Goal: Information Seeking & Learning: Compare options

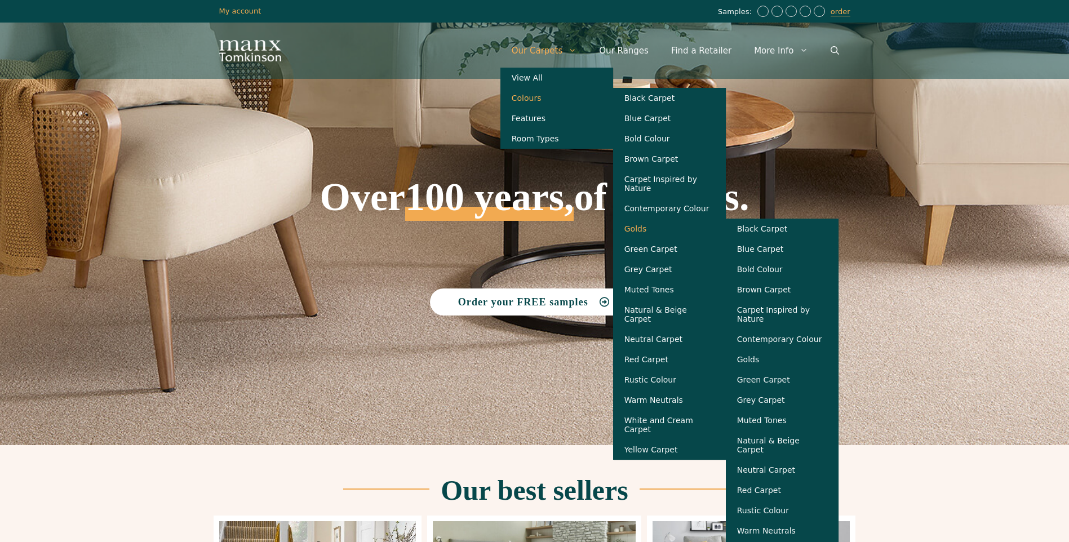
click at [658, 230] on link "Golds" at bounding box center [669, 229] width 113 height 20
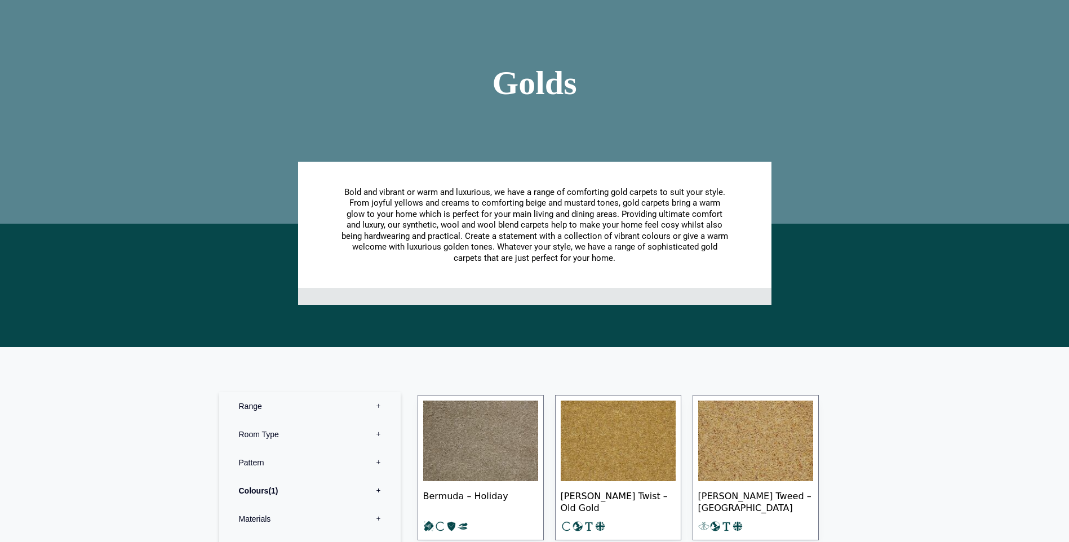
scroll to position [282, 0]
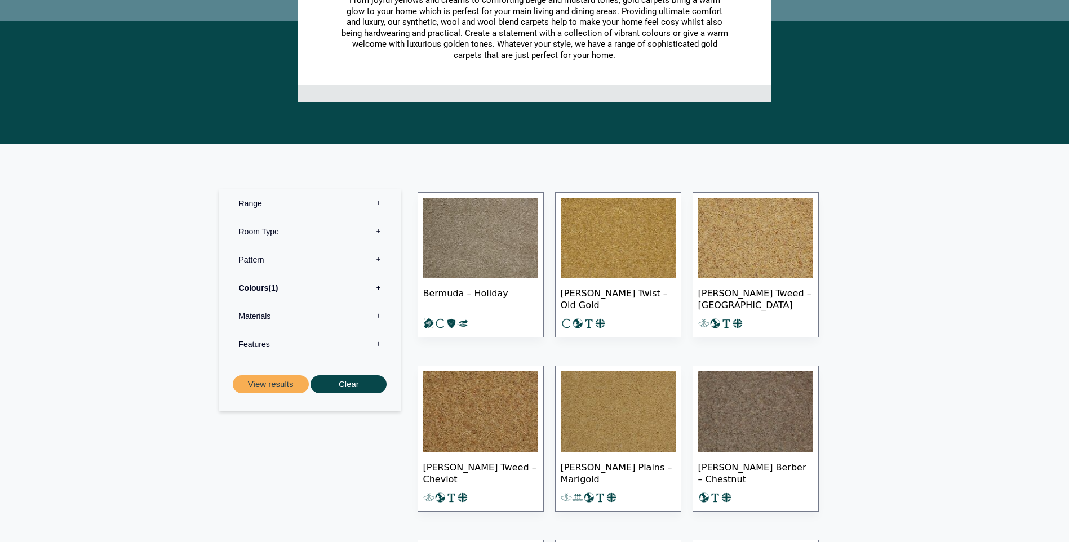
click at [760, 250] on img at bounding box center [755, 238] width 115 height 81
click at [474, 407] on img at bounding box center [480, 411] width 115 height 81
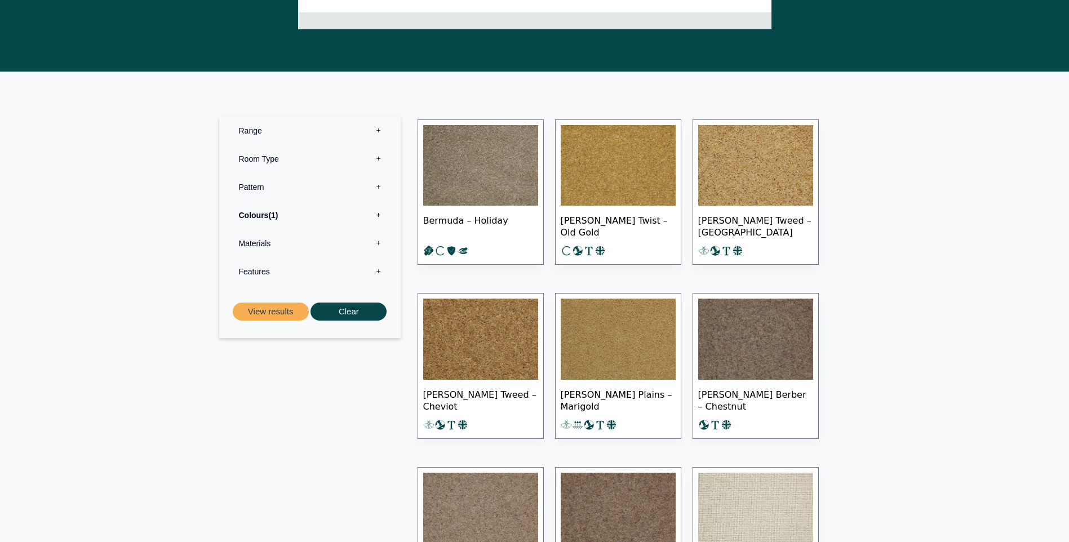
scroll to position [452, 0]
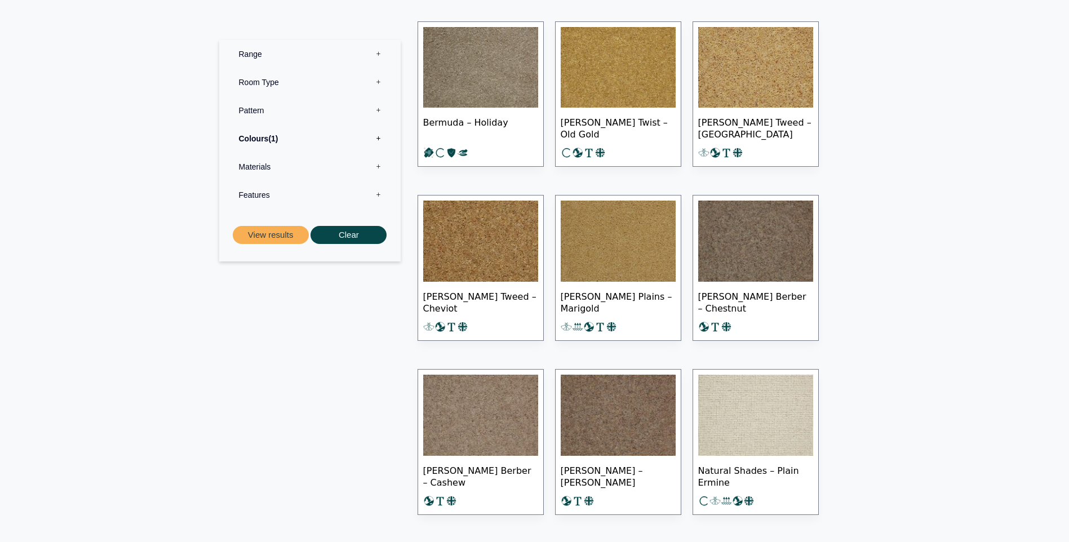
click at [479, 254] on img at bounding box center [480, 241] width 115 height 81
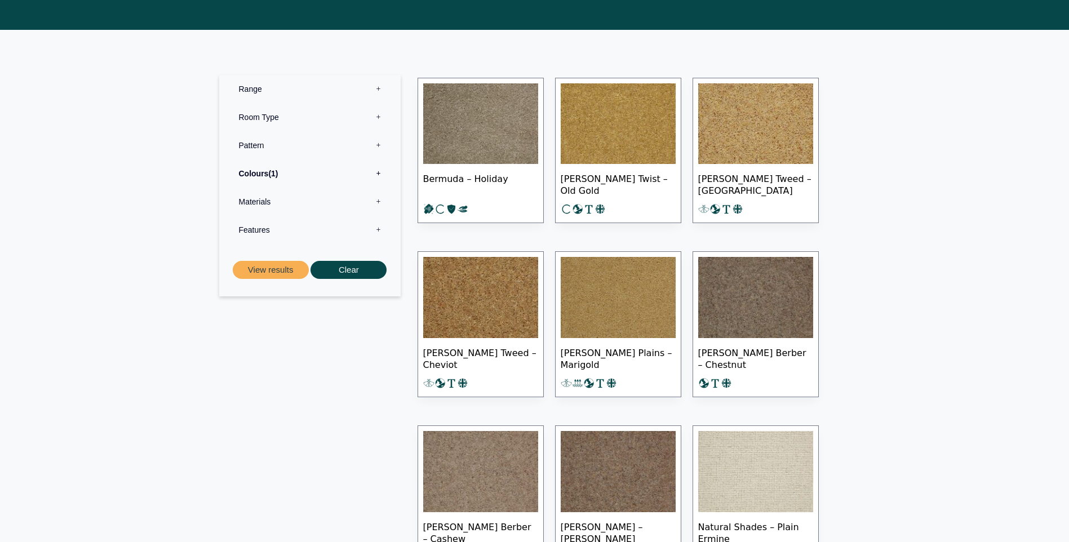
click at [624, 306] on img at bounding box center [618, 297] width 115 height 81
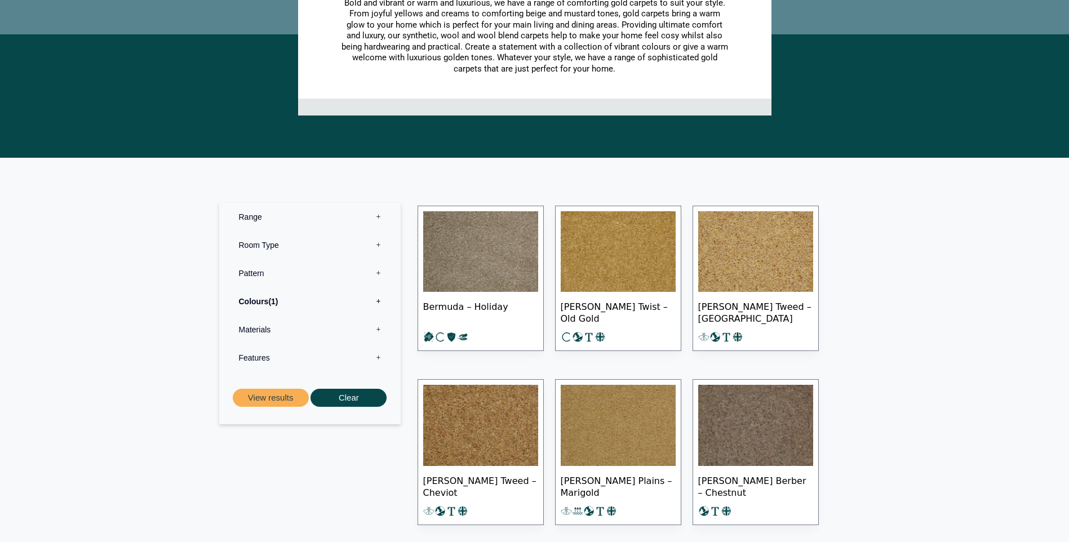
scroll to position [171, 0]
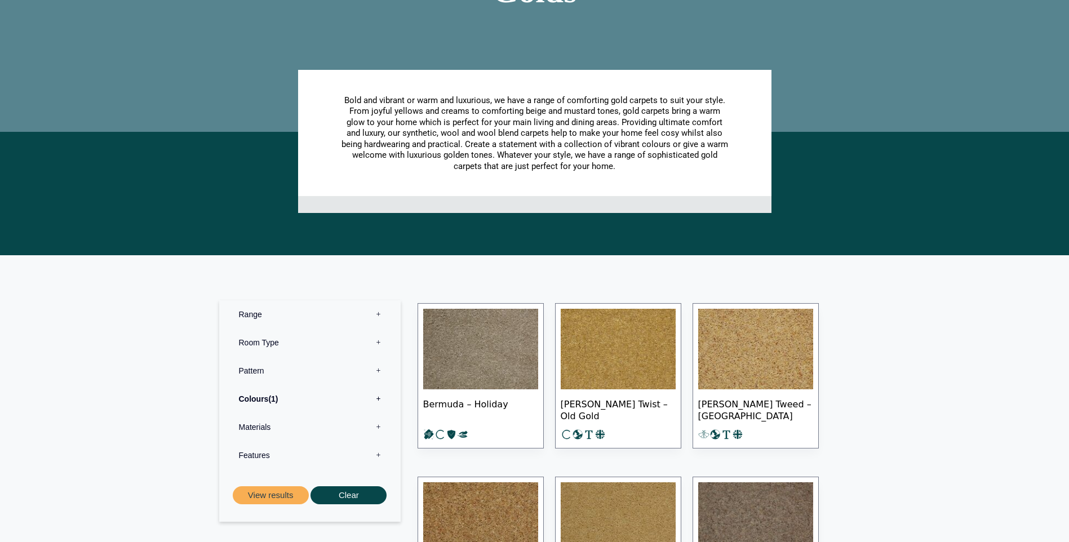
click at [481, 354] on img at bounding box center [480, 349] width 115 height 81
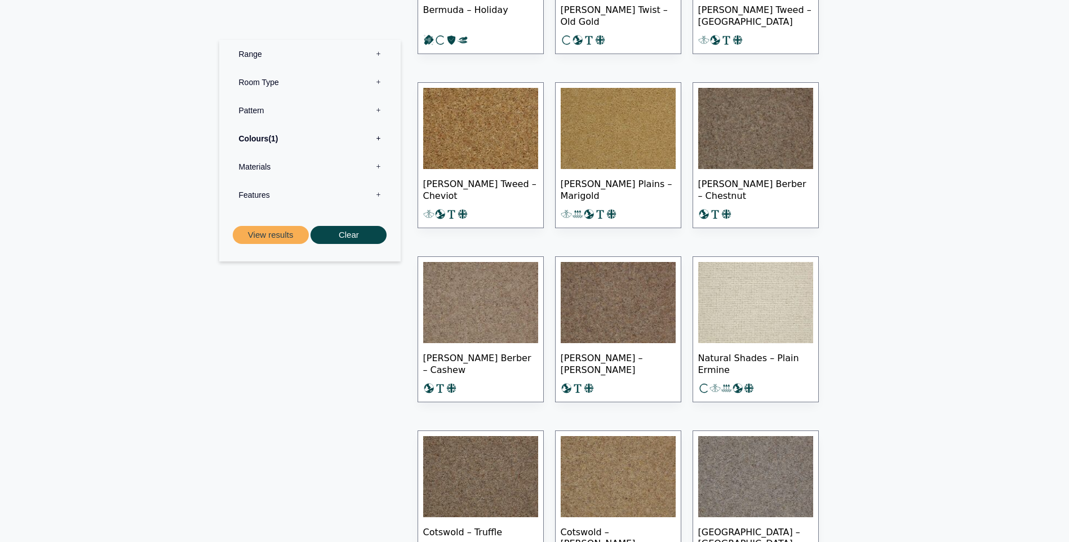
scroll to position [791, 0]
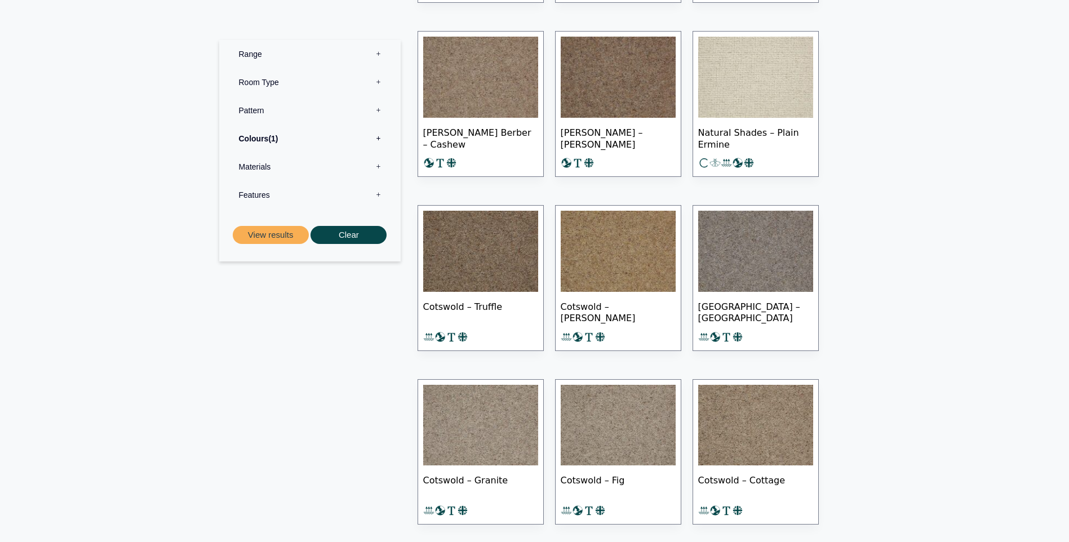
click at [602, 266] on img at bounding box center [618, 251] width 115 height 81
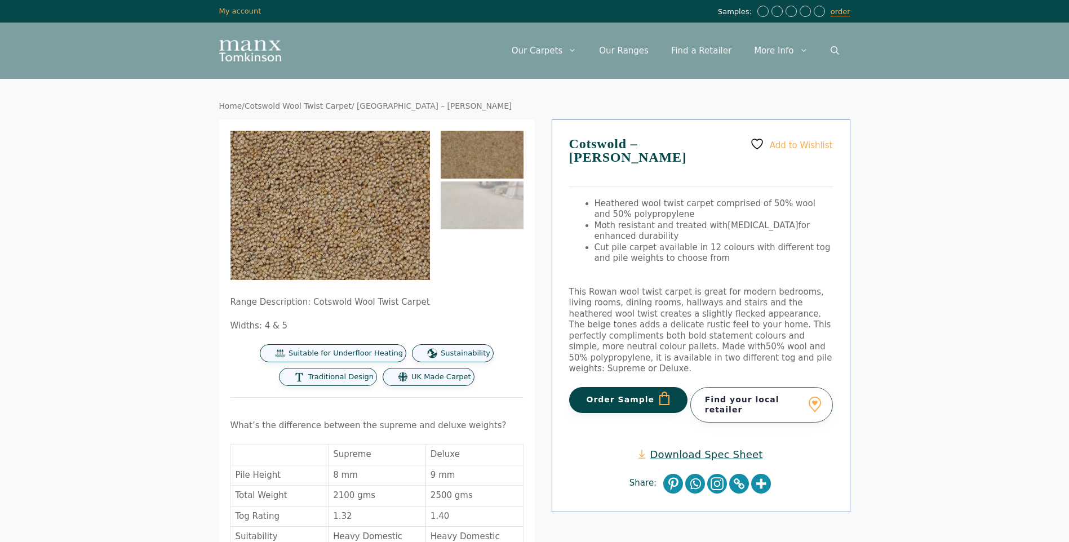
click at [391, 148] on img at bounding box center [253, 277] width 451 height 338
click at [362, 154] on img at bounding box center [289, 270] width 451 height 338
click at [381, 150] on img at bounding box center [264, 274] width 451 height 338
click at [473, 146] on img at bounding box center [482, 155] width 83 height 48
click at [482, 150] on img at bounding box center [482, 155] width 83 height 48
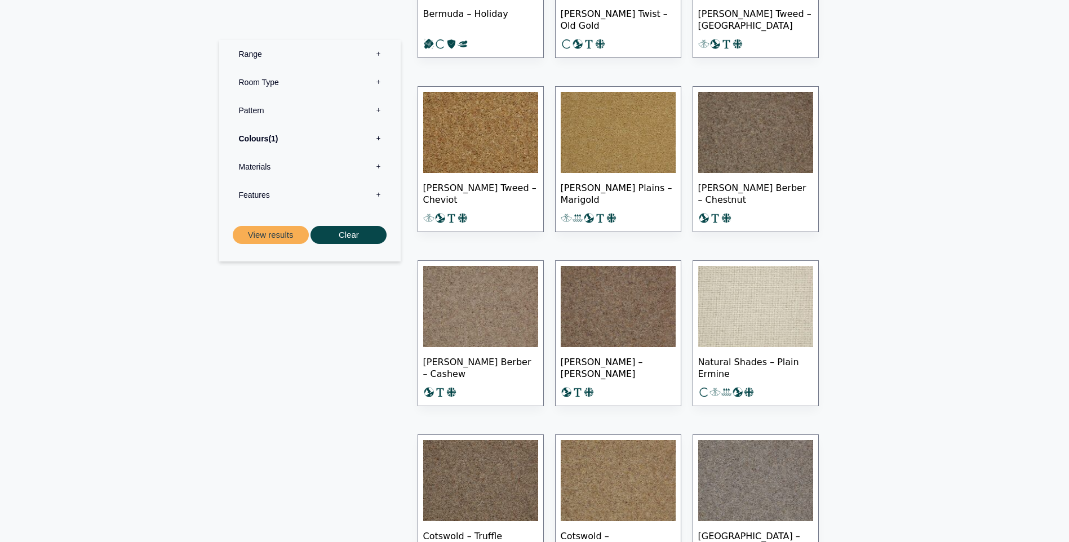
scroll to position [452, 0]
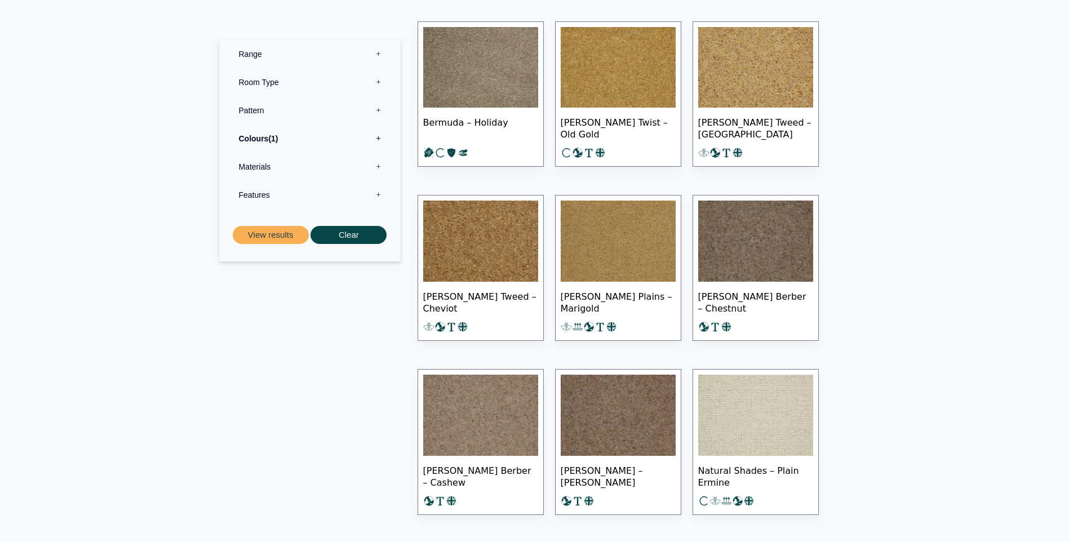
click at [496, 235] on img at bounding box center [480, 241] width 115 height 81
